Goal: Download file/media

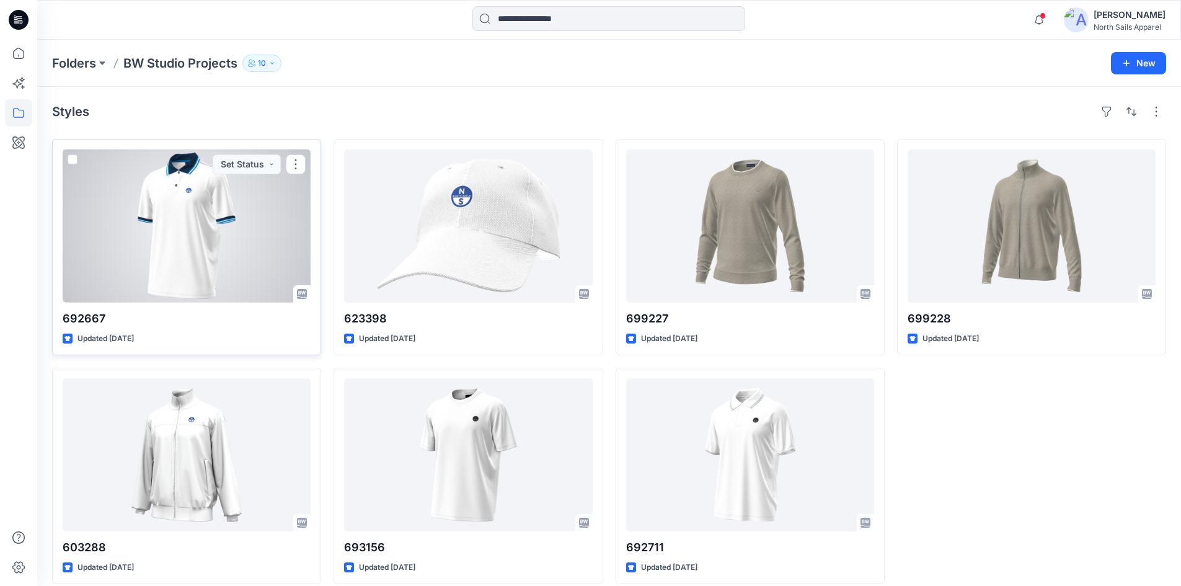
click at [213, 203] on div at bounding box center [187, 225] width 248 height 153
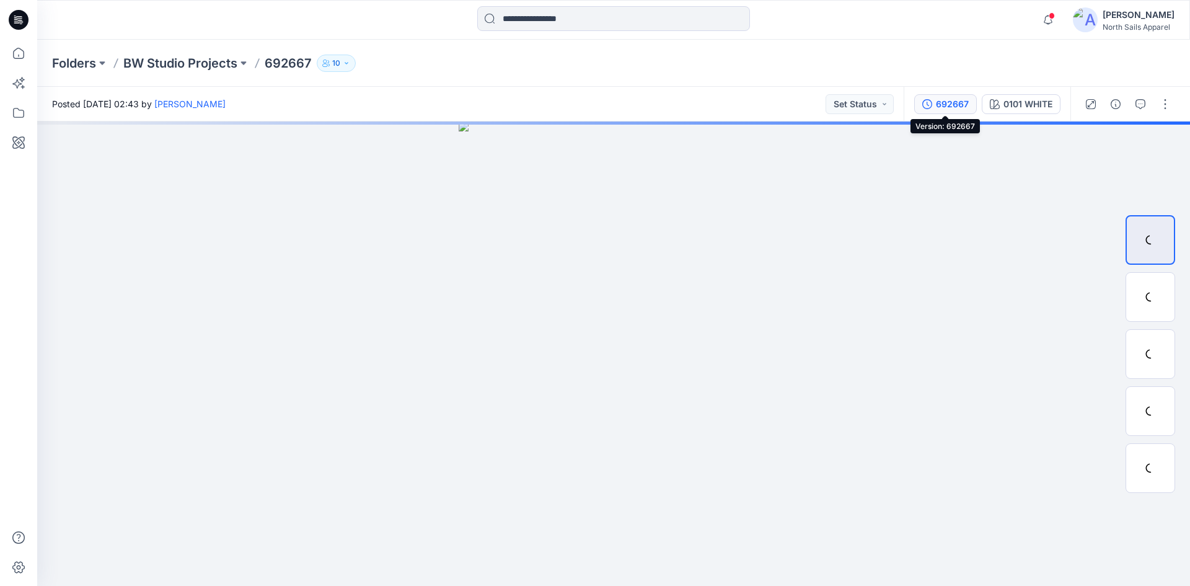
click at [956, 97] on div "692667" at bounding box center [952, 104] width 33 height 14
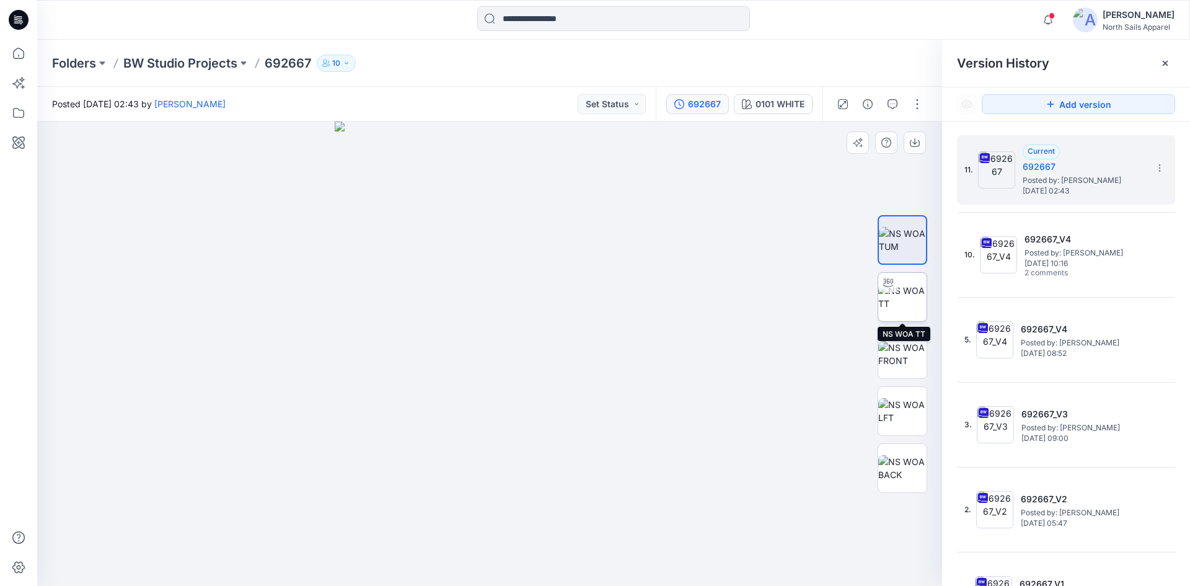
click at [897, 297] on img at bounding box center [902, 297] width 48 height 26
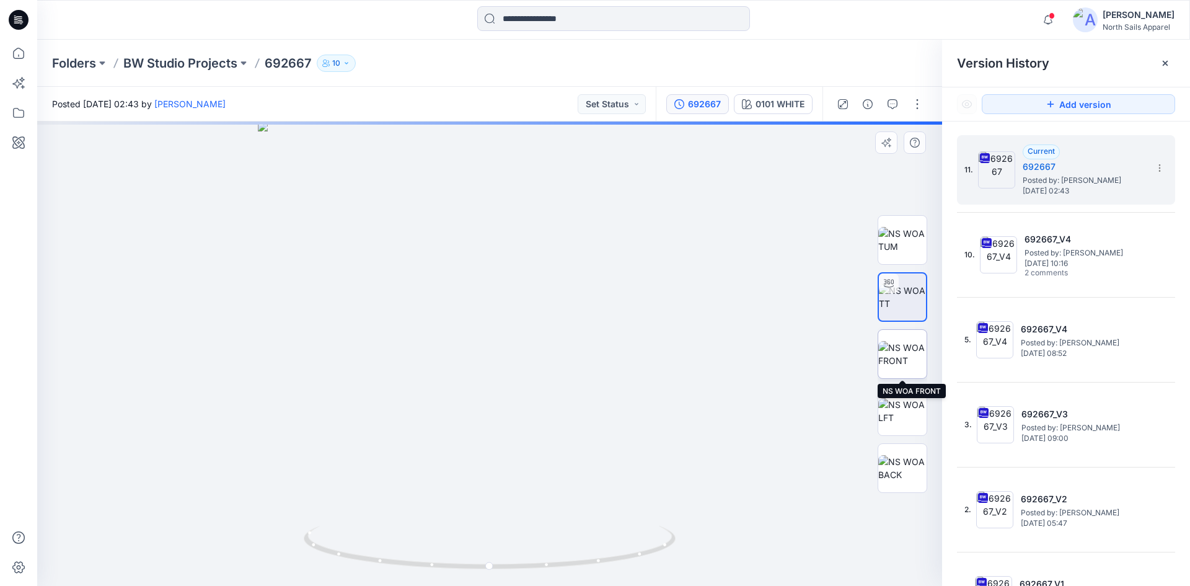
click at [911, 343] on img at bounding box center [902, 354] width 48 height 26
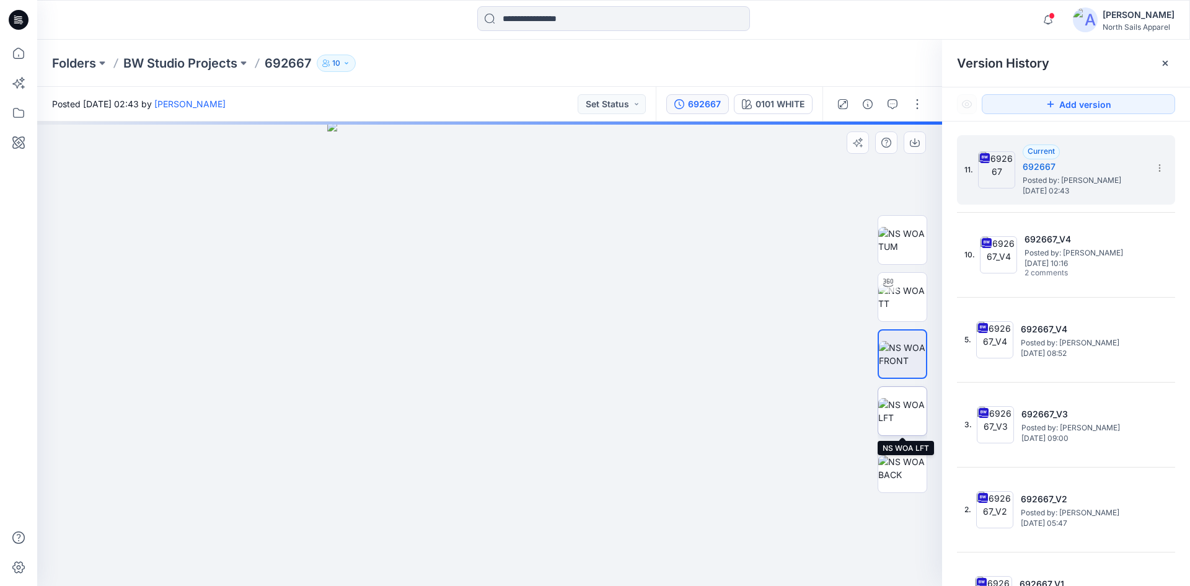
click at [902, 411] on img at bounding box center [902, 411] width 48 height 26
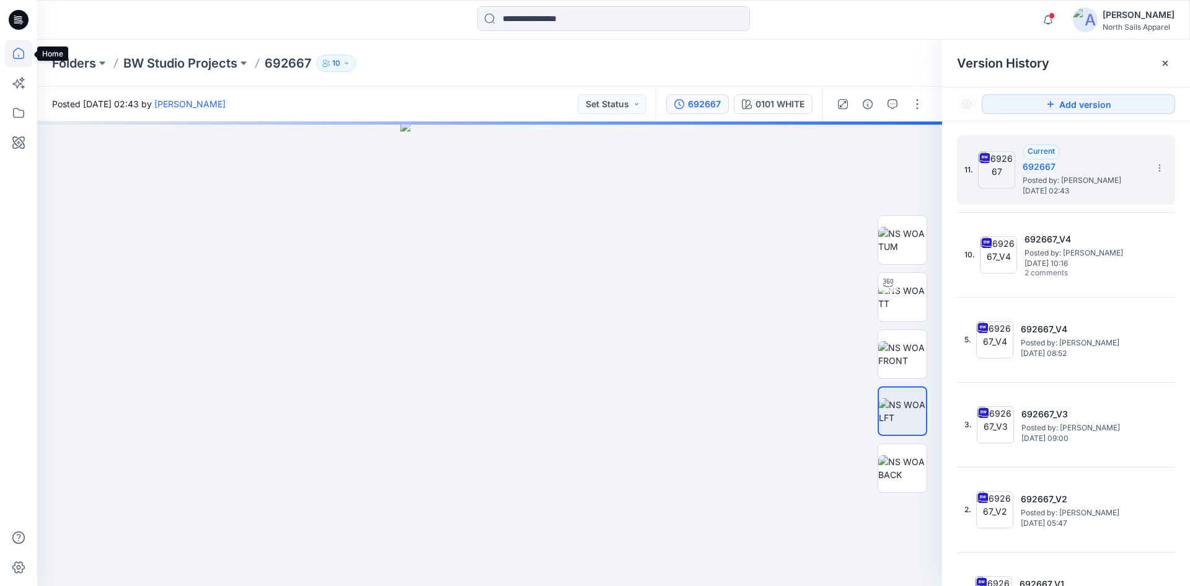
click at [25, 59] on icon at bounding box center [18, 53] width 27 height 27
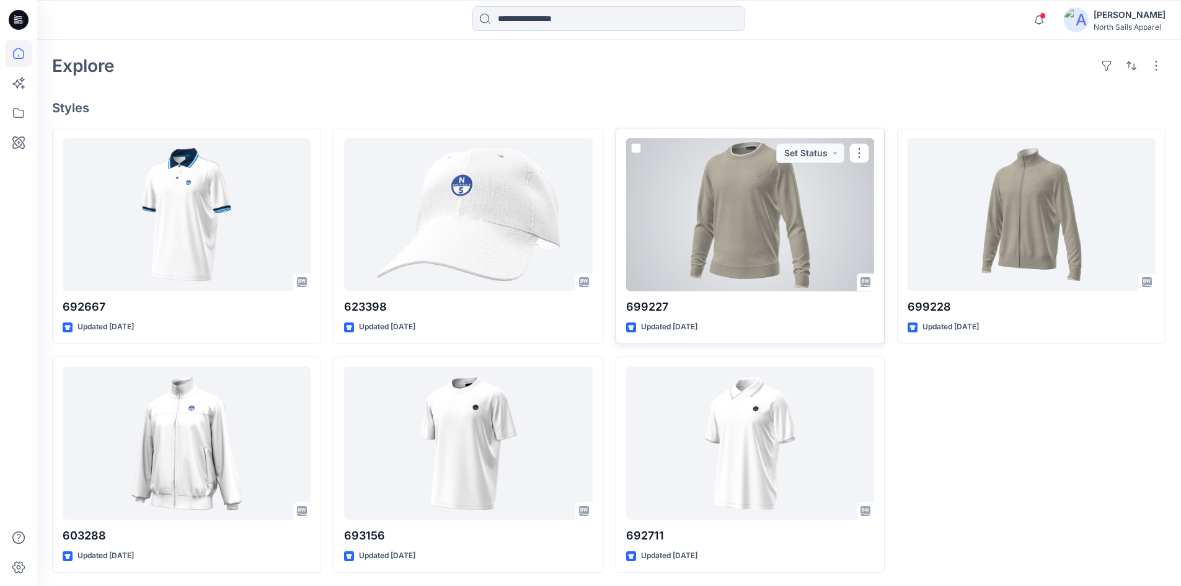
scroll to position [268, 0]
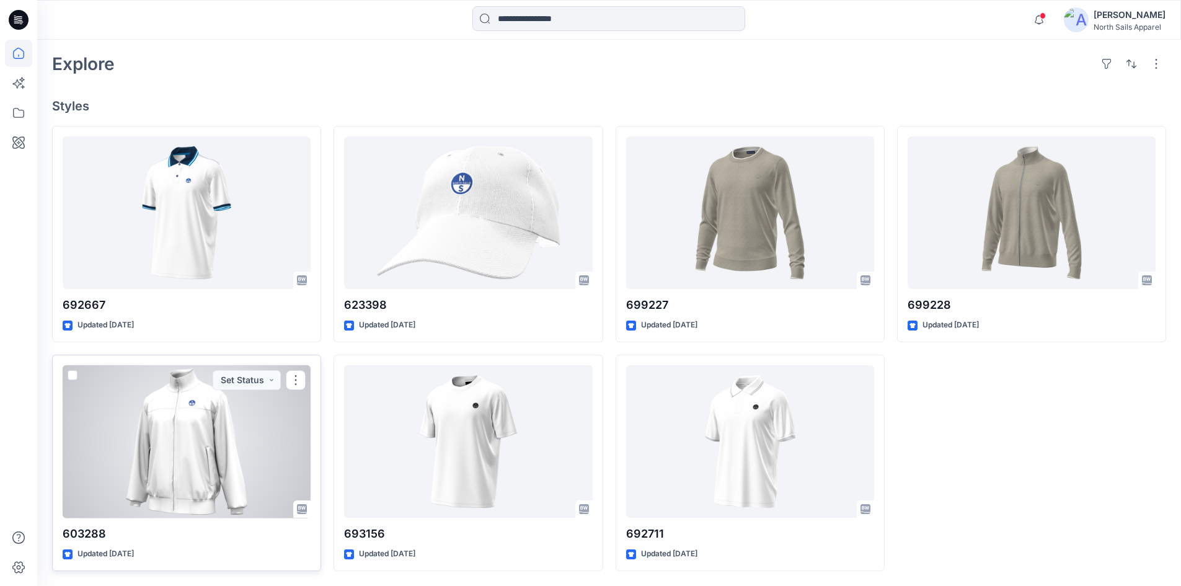
click at [201, 446] on div at bounding box center [187, 441] width 248 height 153
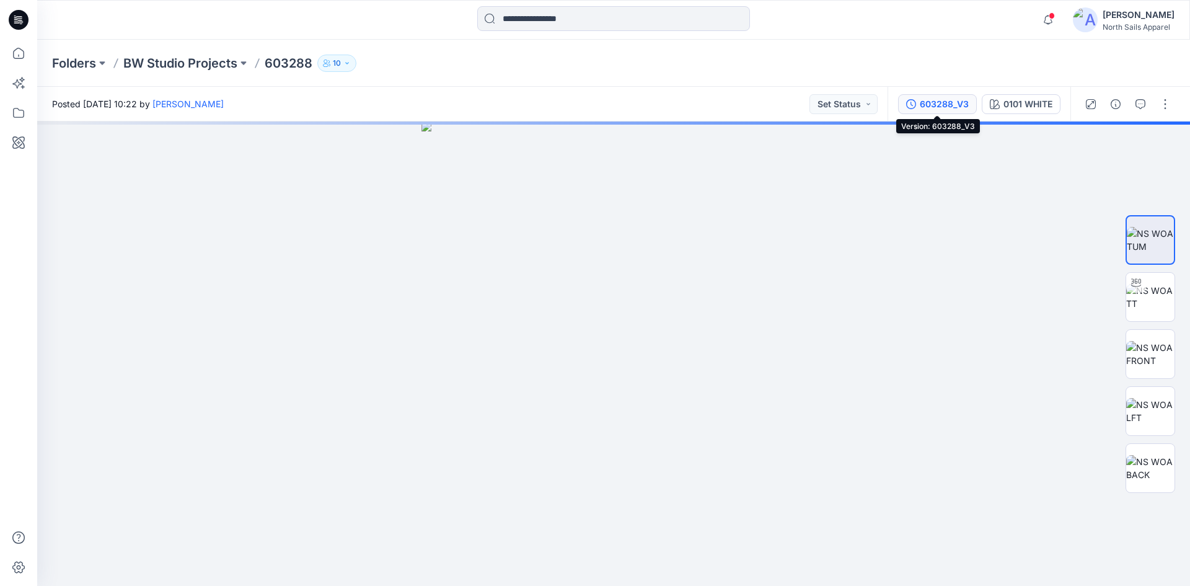
click at [952, 103] on div "603288_V3" at bounding box center [944, 104] width 49 height 14
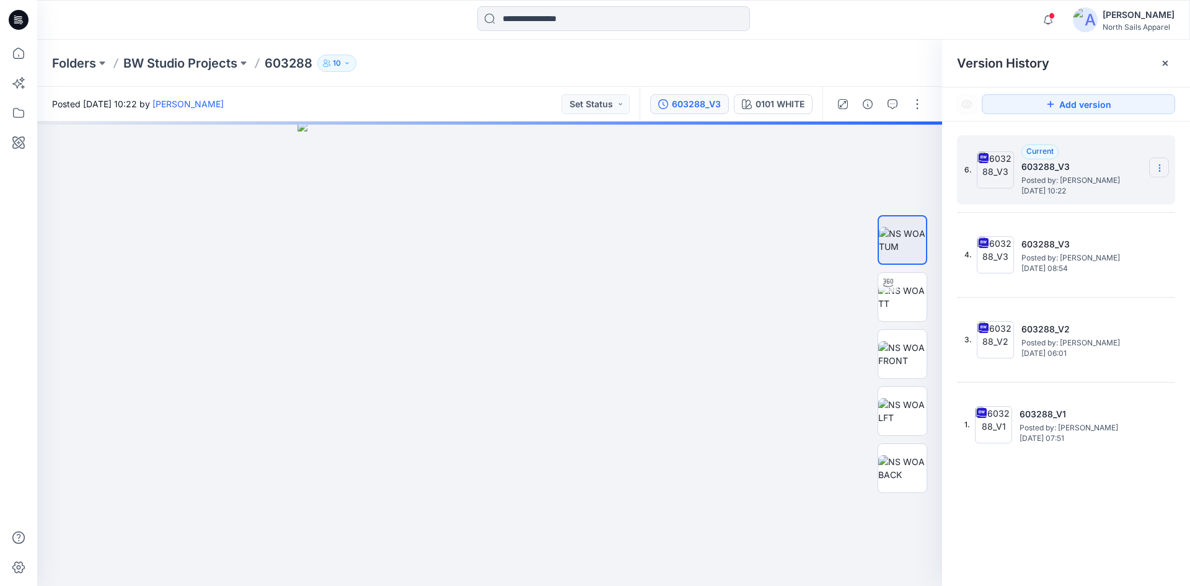
click at [1161, 164] on icon at bounding box center [1159, 168] width 10 height 10
click at [1100, 192] on span "Download Source BW File" at bounding box center [1097, 192] width 104 height 15
